Goal: Check status: Check status

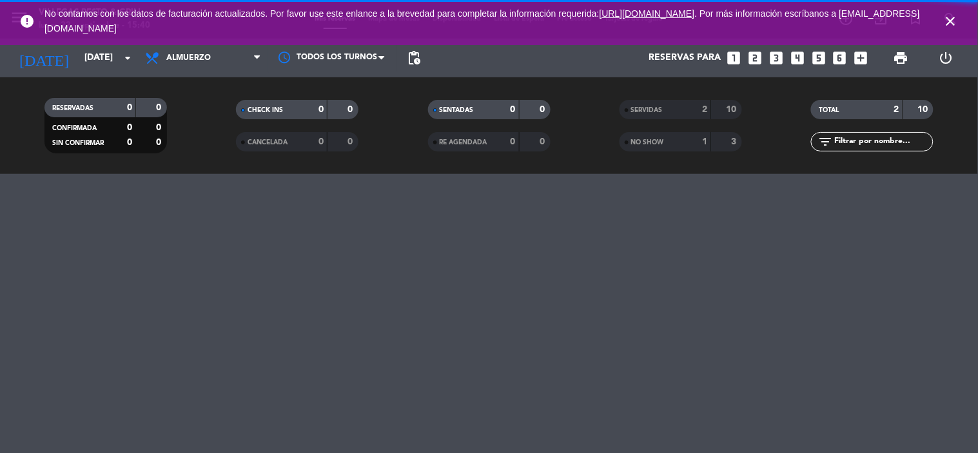
click at [959, 16] on span "close" at bounding box center [951, 21] width 35 height 35
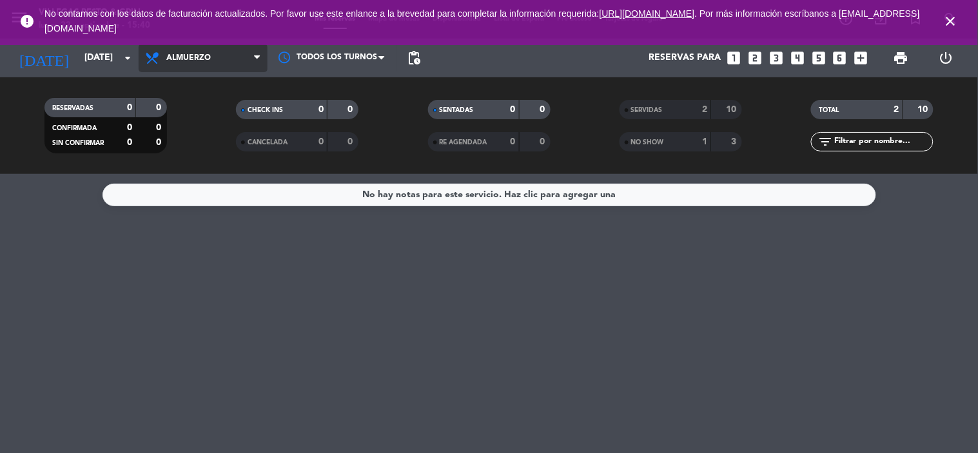
click at [209, 68] on span "Almuerzo" at bounding box center [203, 58] width 129 height 28
click at [216, 140] on div "menu [PERSON_NAME] Resto & Grill [DATE] 22. septiembre - 15:40 Mis reservas Map…" at bounding box center [489, 87] width 978 height 174
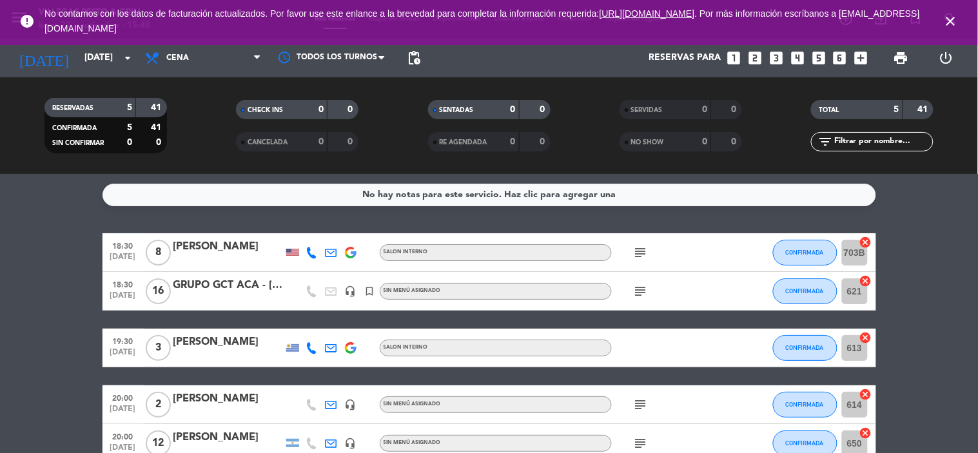
click at [949, 18] on icon "close" at bounding box center [951, 21] width 15 height 15
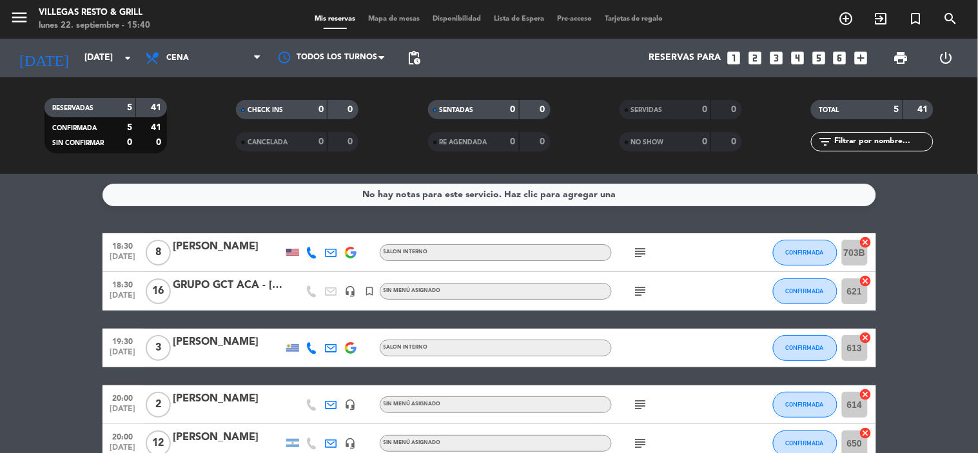
click at [646, 253] on icon "subject" at bounding box center [640, 252] width 15 height 15
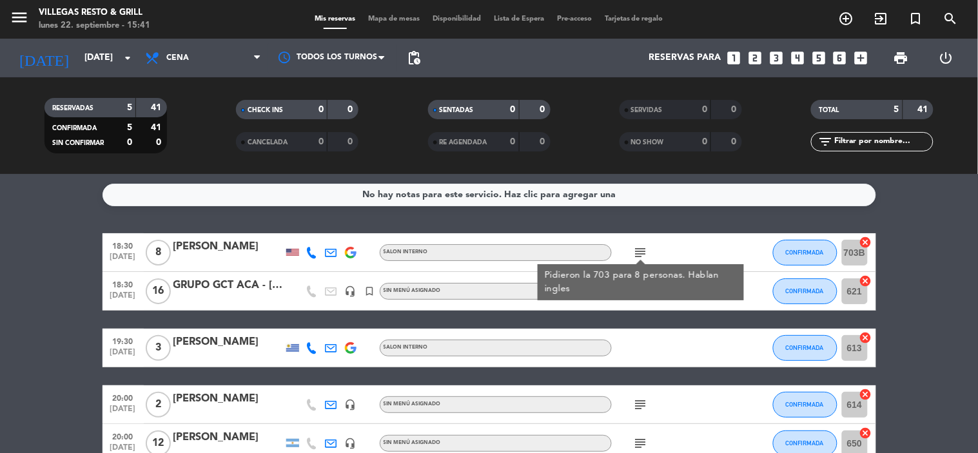
click at [222, 288] on div "GRUPO GCT ACA - [DATE]" at bounding box center [229, 285] width 110 height 17
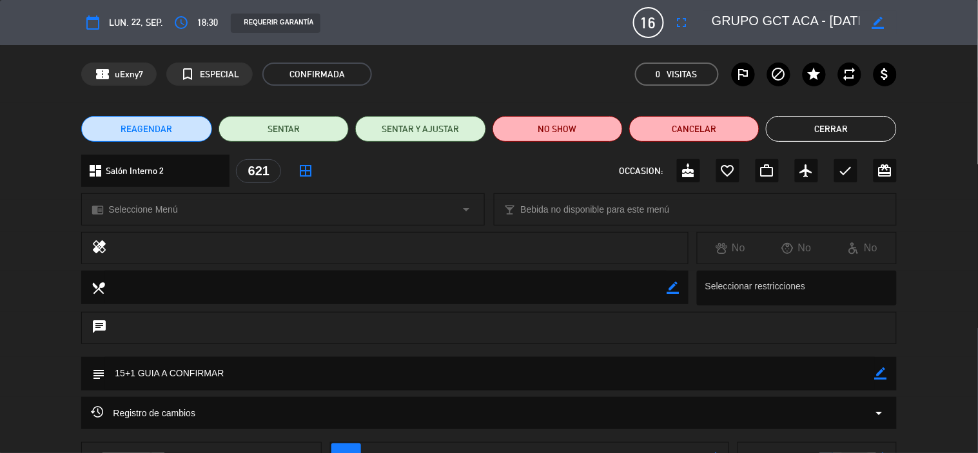
click at [795, 131] on button "Cerrar" at bounding box center [831, 129] width 130 height 26
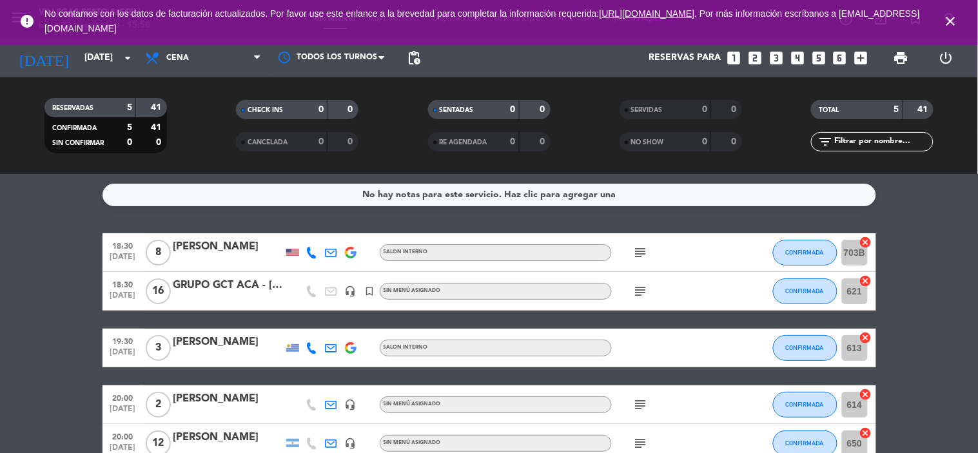
click at [204, 252] on div "[PERSON_NAME]" at bounding box center [229, 247] width 110 height 17
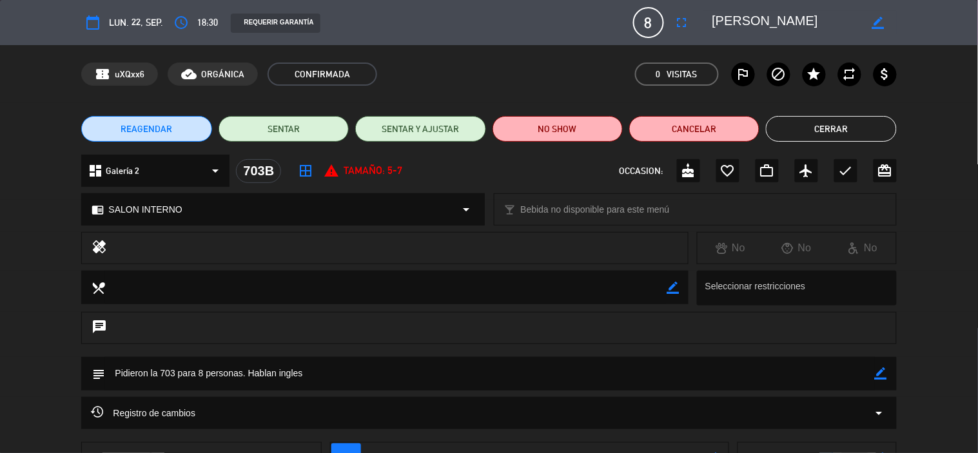
click at [774, 126] on button "Cerrar" at bounding box center [831, 129] width 130 height 26
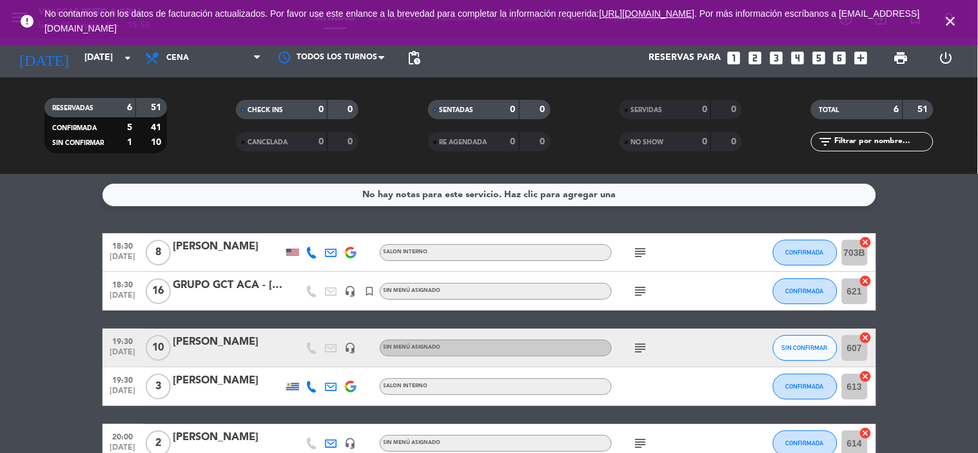
click at [123, 293] on span "[DATE]" at bounding box center [123, 299] width 32 height 15
click at [226, 292] on div "GRUPO GCT ACA - [DATE]" at bounding box center [229, 285] width 110 height 17
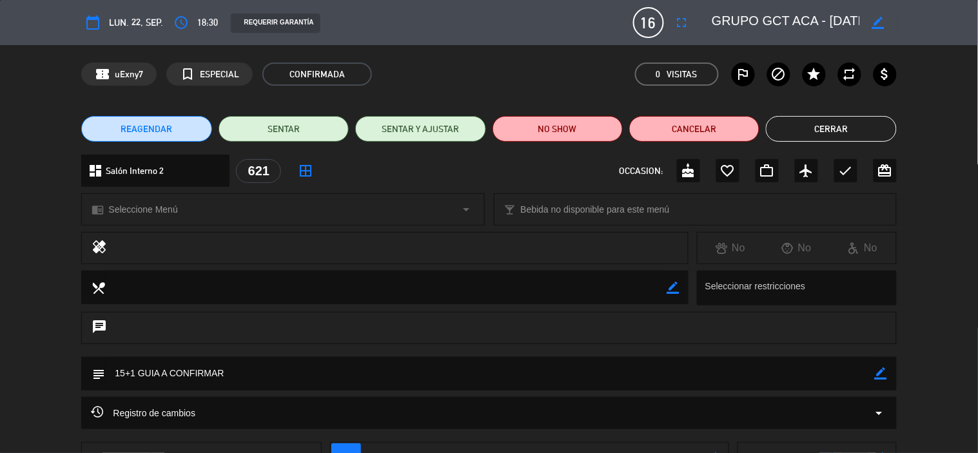
click at [800, 131] on button "Cerrar" at bounding box center [831, 129] width 130 height 26
